Goal: Task Accomplishment & Management: Complete application form

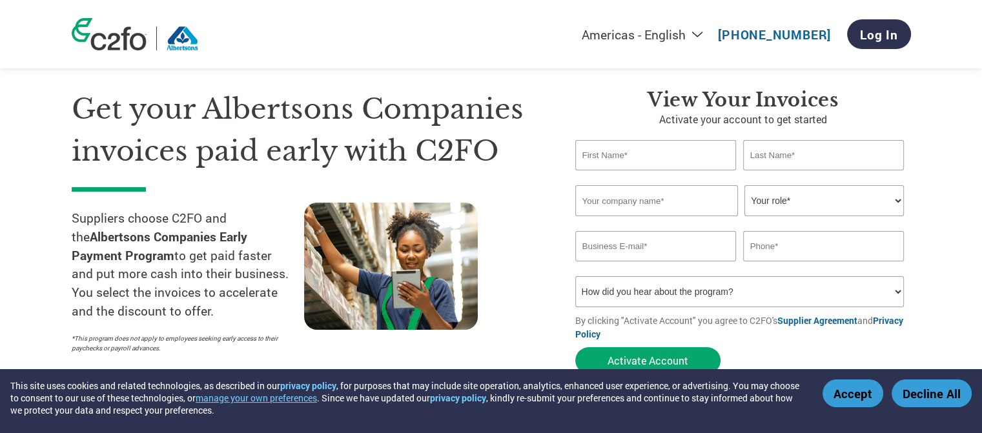
scroll to position [34, 0]
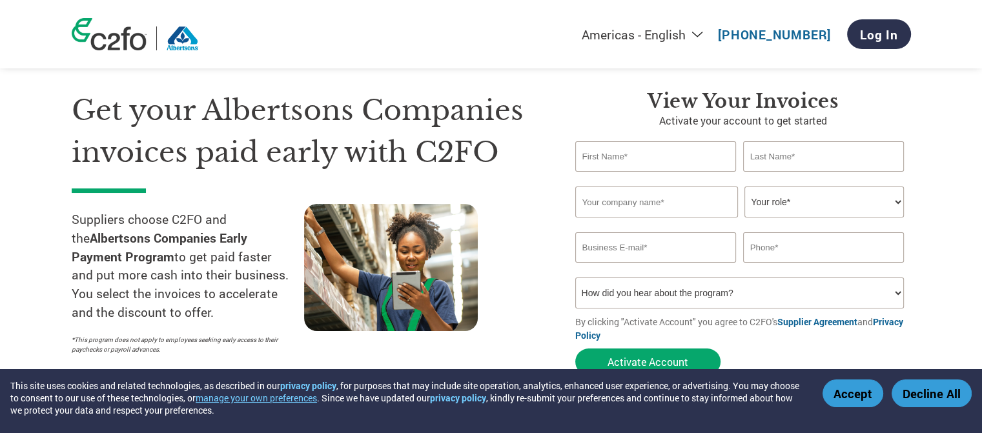
click at [853, 398] on button "Accept" at bounding box center [853, 394] width 61 height 28
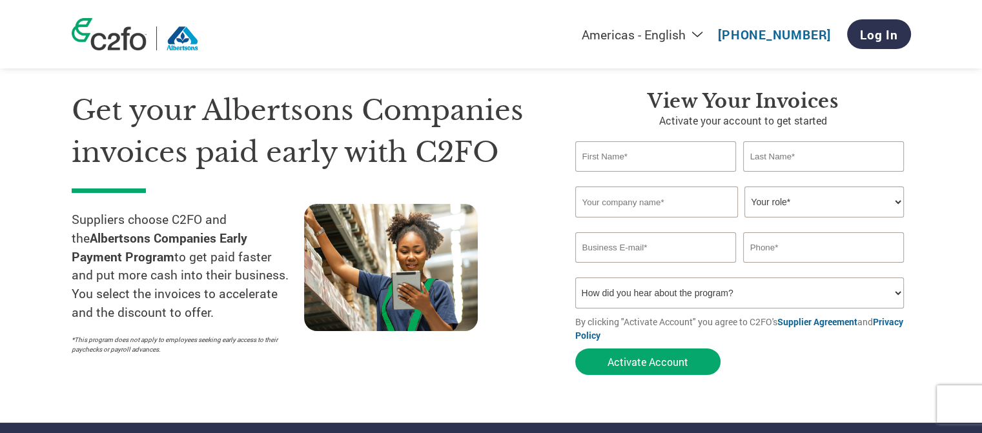
click at [648, 154] on input "text" at bounding box center [655, 156] width 161 height 30
type input "[PERSON_NAME]"
type input "[PERSON_NAME] Concrete"
click at [882, 202] on select "Your role* CFO Controller Credit Manager Finance Director Treasurer CEO Preside…" at bounding box center [825, 202] width 160 height 31
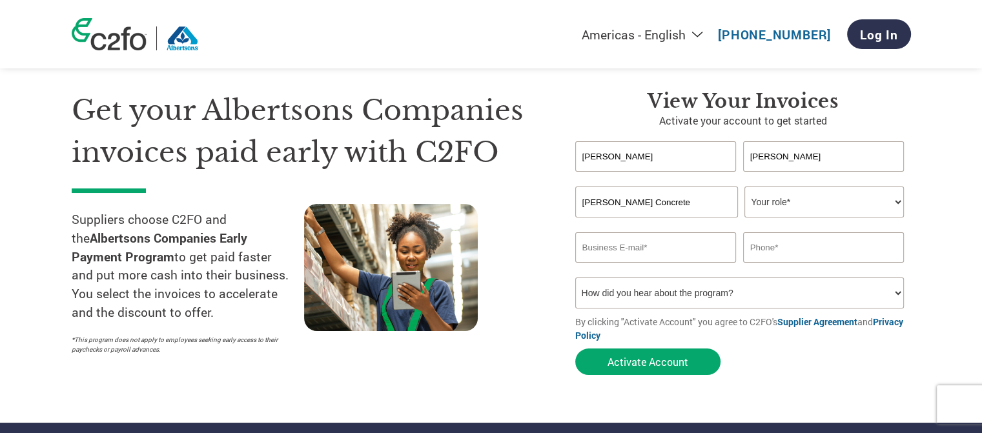
select select "OFFICE_MANAGER"
click at [745, 187] on select "Your role* CFO Controller Credit Manager Finance Director Treasurer CEO Preside…" at bounding box center [825, 202] width 160 height 31
click at [633, 251] on input "email" at bounding box center [655, 248] width 161 height 30
type input "[PERSON_NAME][EMAIL_ADDRESS][DOMAIN_NAME]"
type input "4257734973"
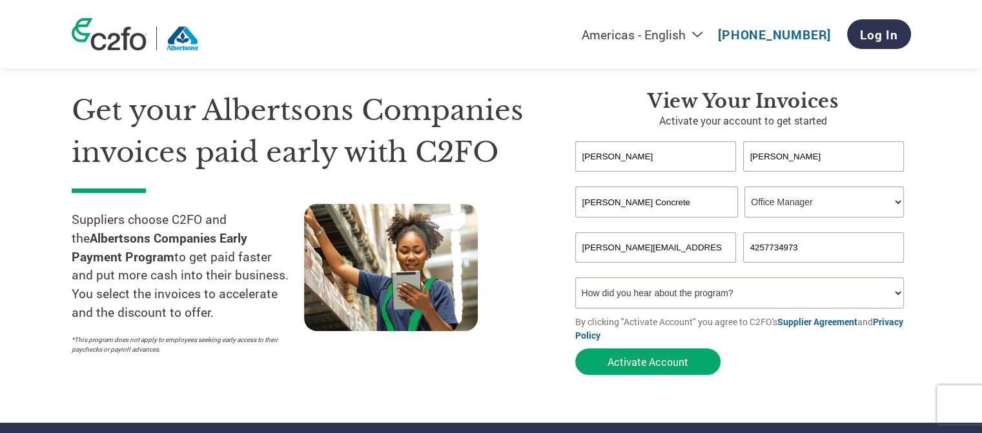
click at [754, 300] on select "How did you hear about the program? Received a letter Email Social Media Online…" at bounding box center [739, 293] width 329 height 31
select select "Email"
click at [575, 278] on select "How did you hear about the program? Received a letter Email Social Media Online…" at bounding box center [739, 293] width 329 height 31
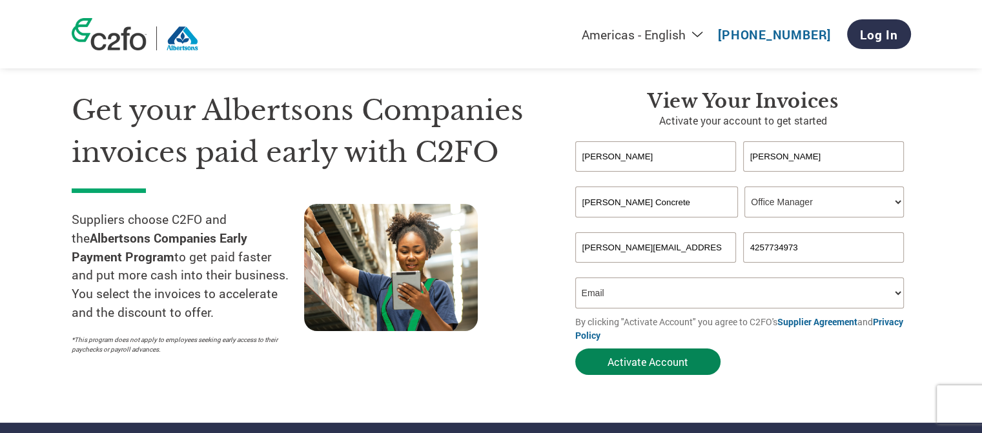
click at [682, 362] on button "Activate Account" at bounding box center [647, 362] width 145 height 26
click at [689, 246] on input "[PERSON_NAME][EMAIL_ADDRESS][DOMAIN_NAME]" at bounding box center [655, 248] width 161 height 30
click at [513, 226] on div at bounding box center [420, 282] width 233 height 157
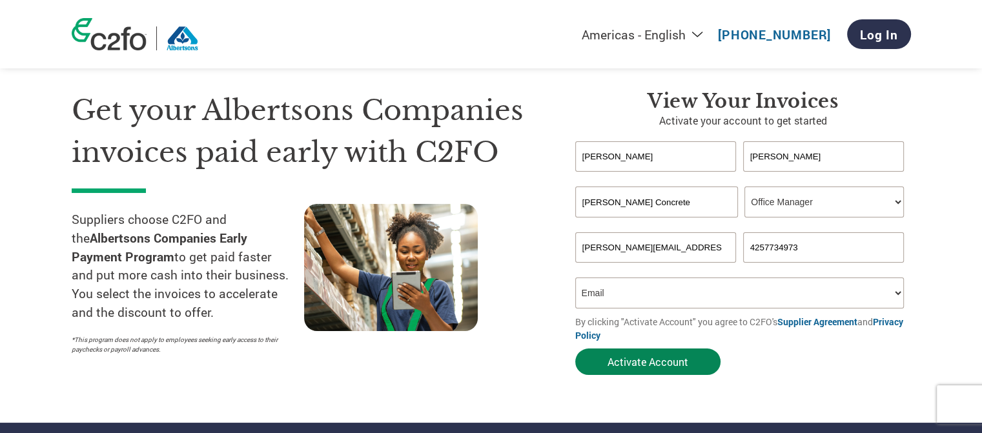
click at [625, 366] on button "Activate Account" at bounding box center [647, 362] width 145 height 26
drag, startPoint x: 730, startPoint y: 248, endPoint x: 513, endPoint y: 275, distance: 218.0
click at [513, 275] on div "Get your Albertsons Companies invoices paid early with C2FO Suppliers choose C2…" at bounding box center [492, 210] width 840 height 344
type input "[PERSON_NAME][EMAIL_ADDRESS][DOMAIN_NAME]"
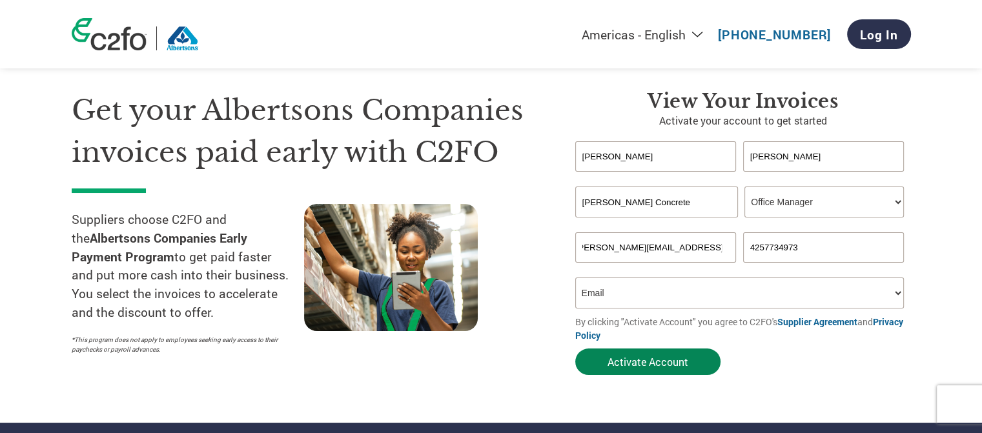
click at [643, 367] on button "Activate Account" at bounding box center [647, 362] width 145 height 26
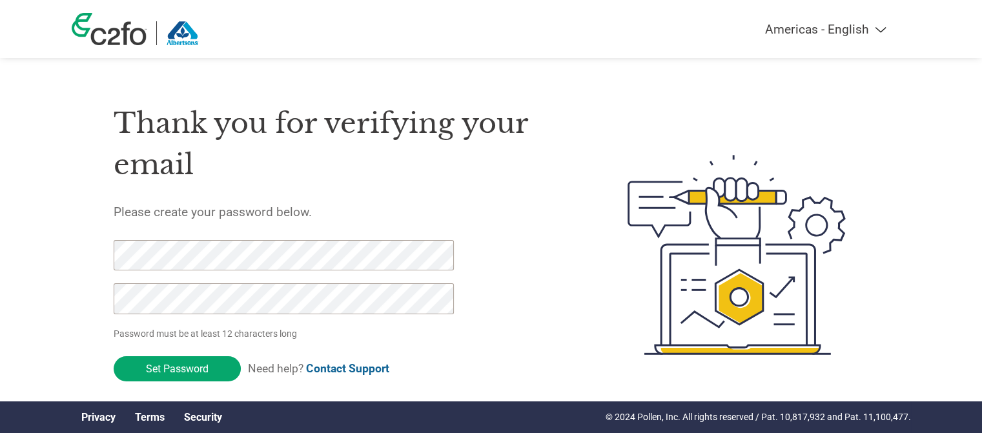
scroll to position [25, 0]
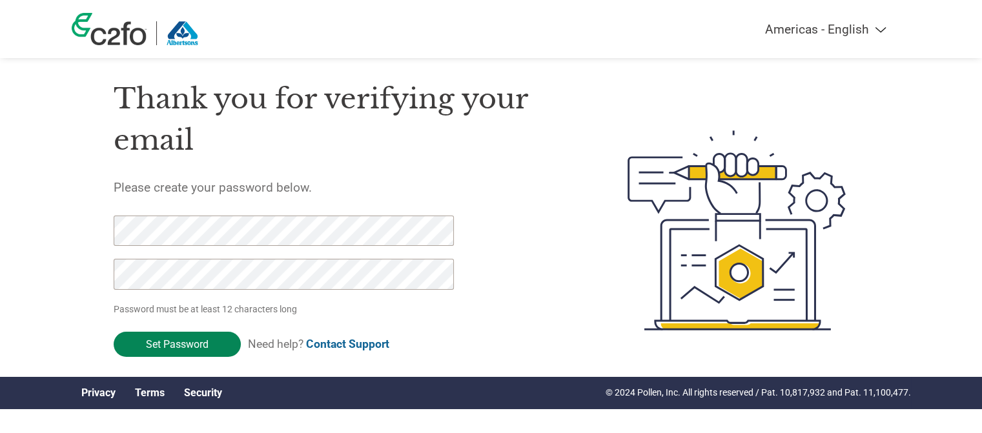
click at [183, 346] on input "Set Password" at bounding box center [177, 344] width 127 height 25
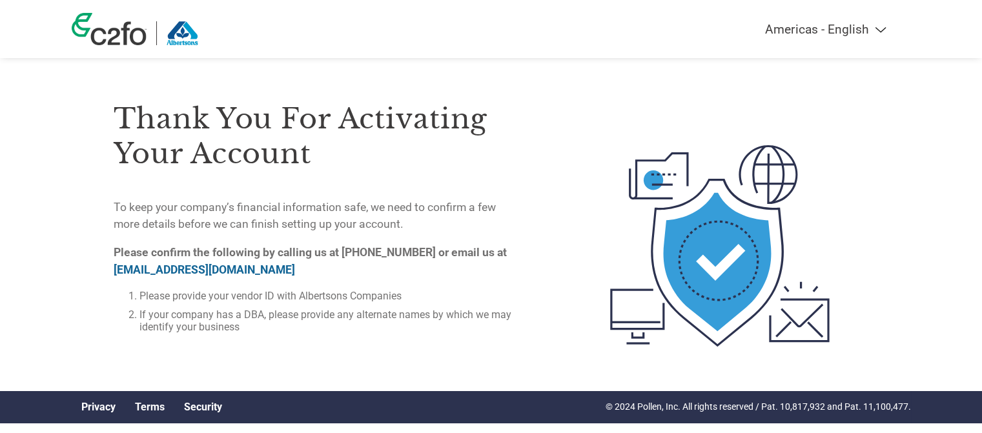
scroll to position [0, 0]
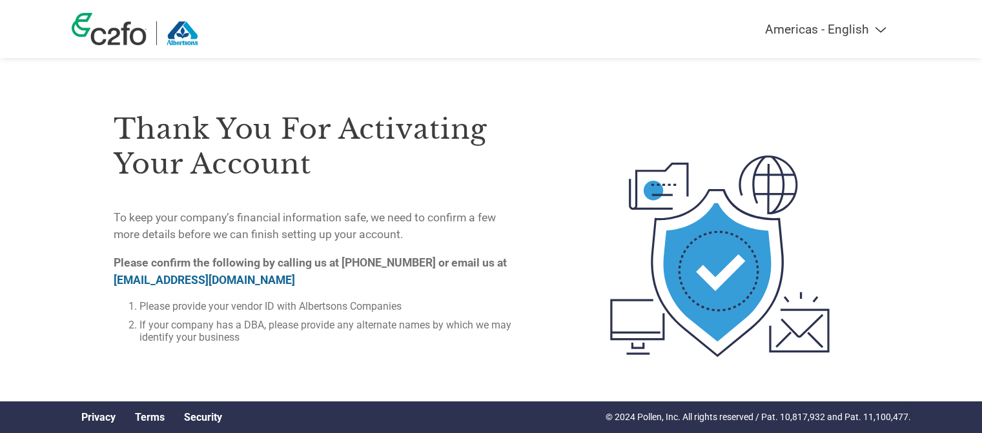
click at [102, 32] on img at bounding box center [109, 29] width 75 height 32
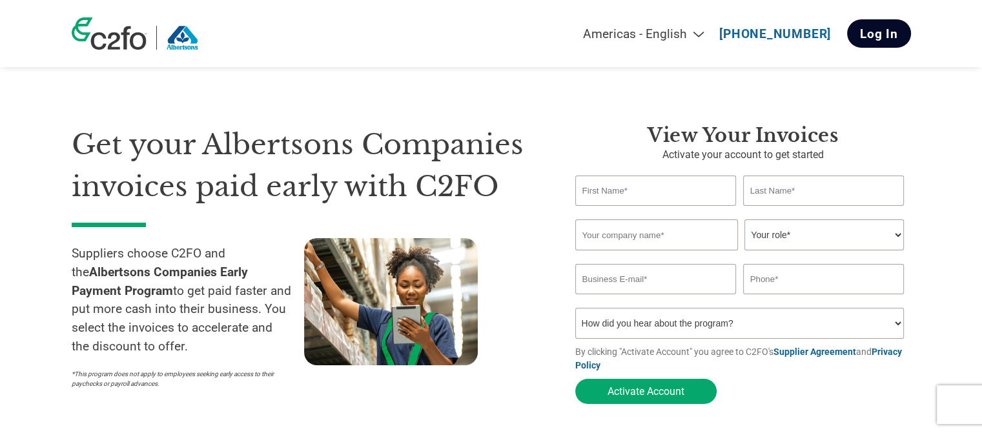
click at [894, 34] on link "Log In" at bounding box center [879, 33] width 64 height 28
